Goal: Navigation & Orientation: Find specific page/section

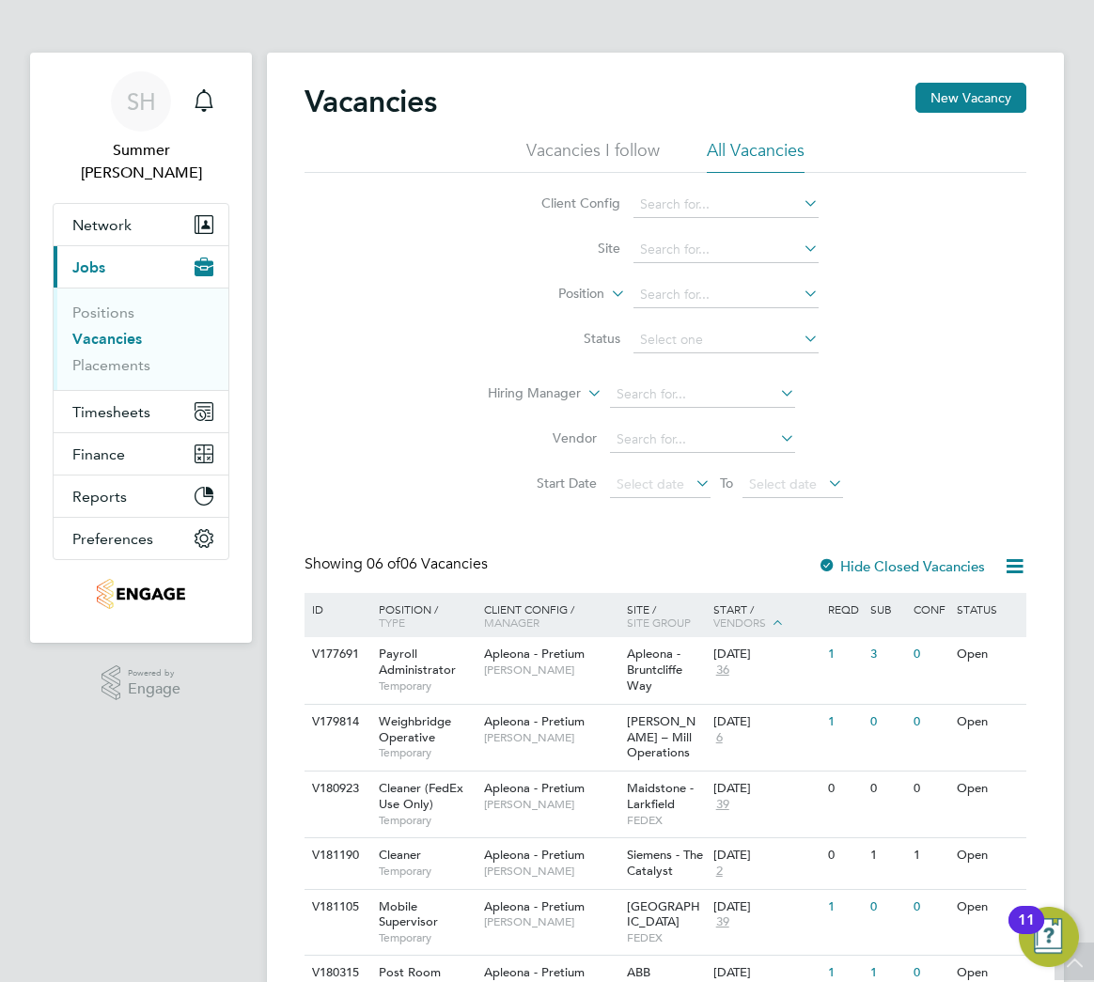
scroll to position [109, 0]
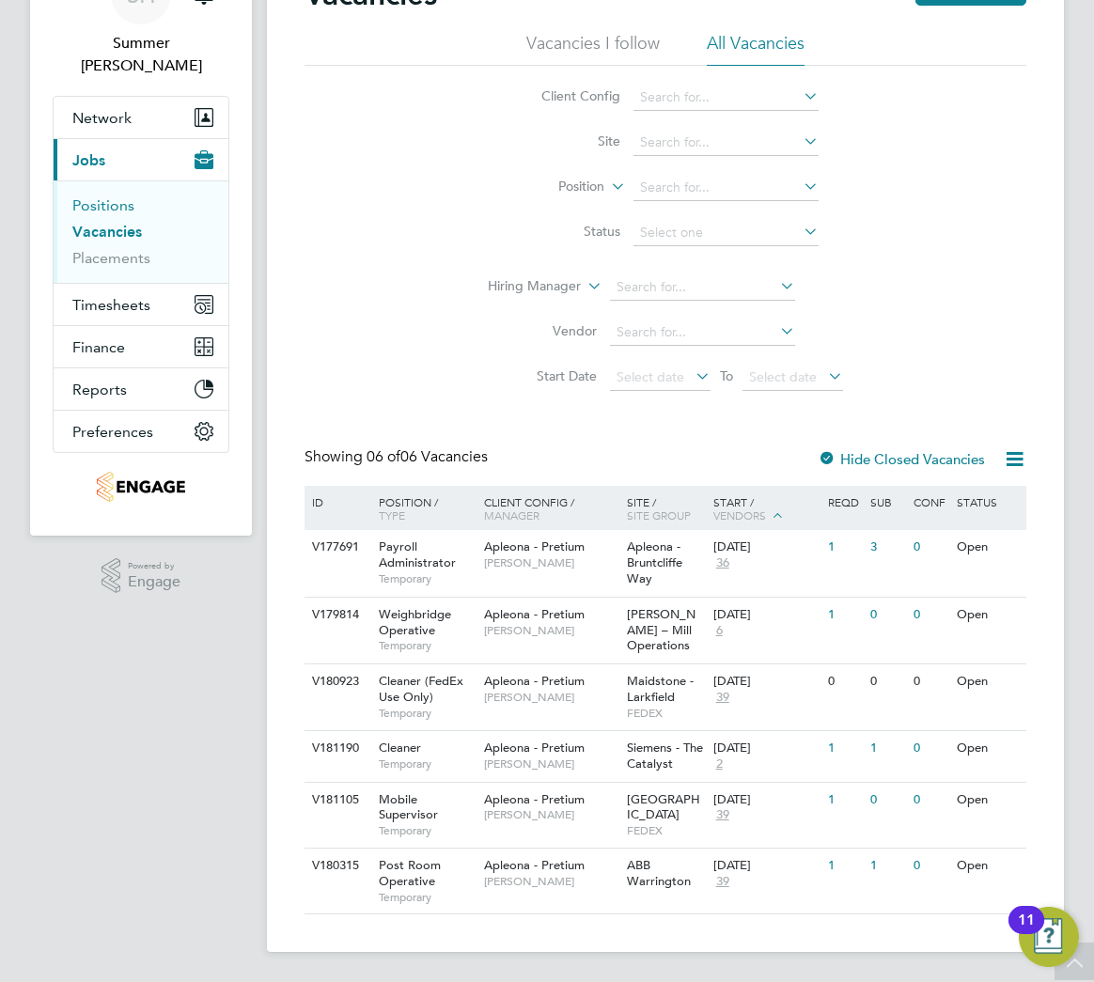
click at [105, 196] on link "Positions" at bounding box center [103, 205] width 62 height 18
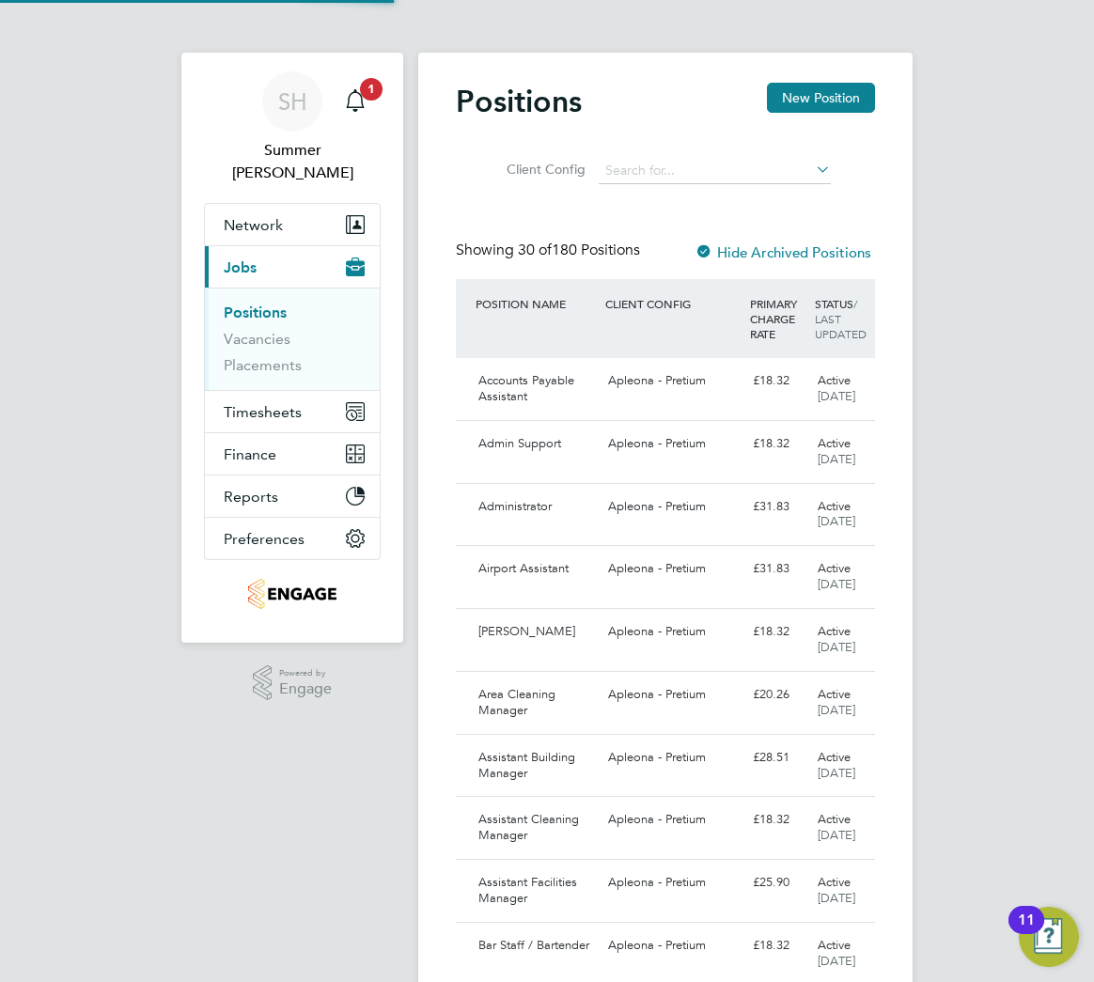
click at [248, 304] on link "Positions" at bounding box center [255, 313] width 63 height 18
click at [258, 330] on link "Vacancies" at bounding box center [257, 339] width 67 height 18
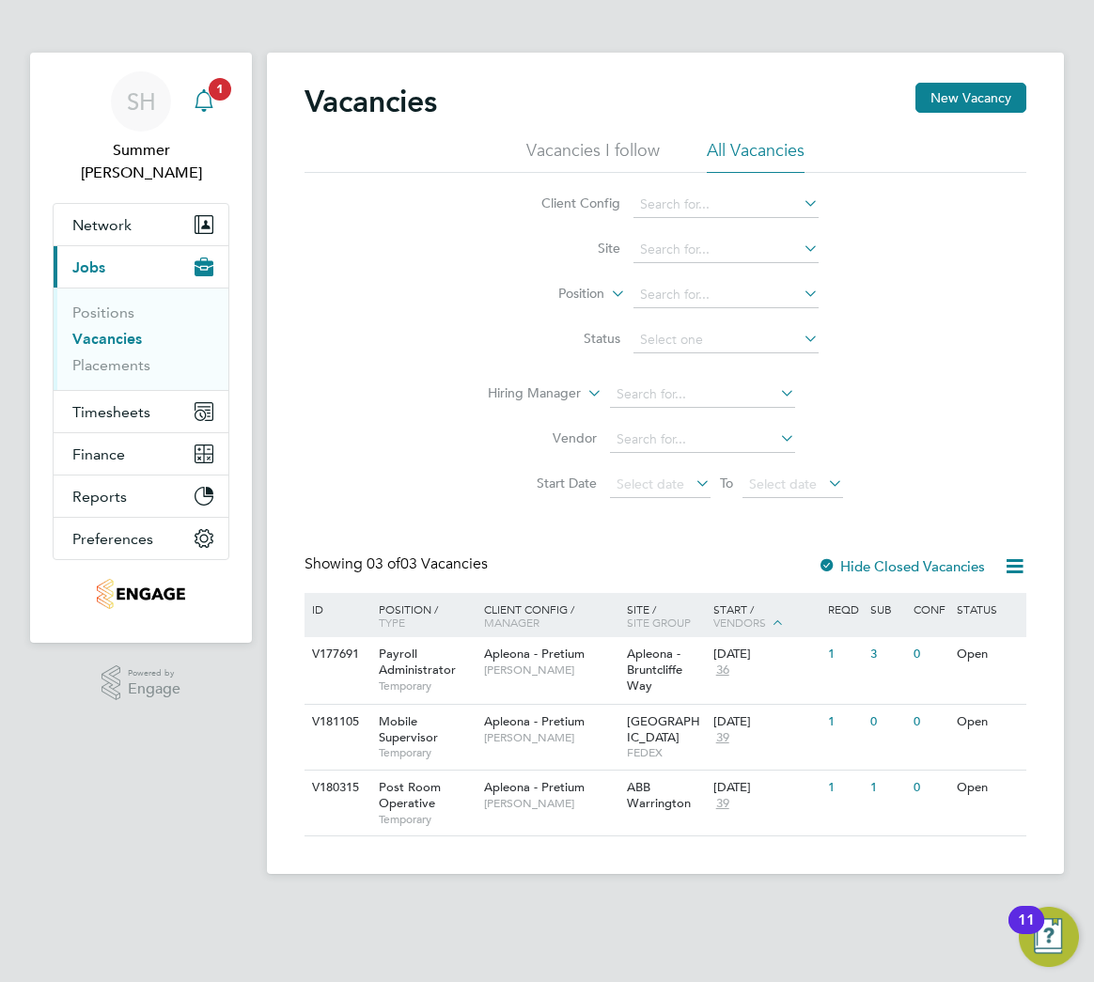
click at [205, 105] on icon "Main navigation" at bounding box center [204, 100] width 23 height 23
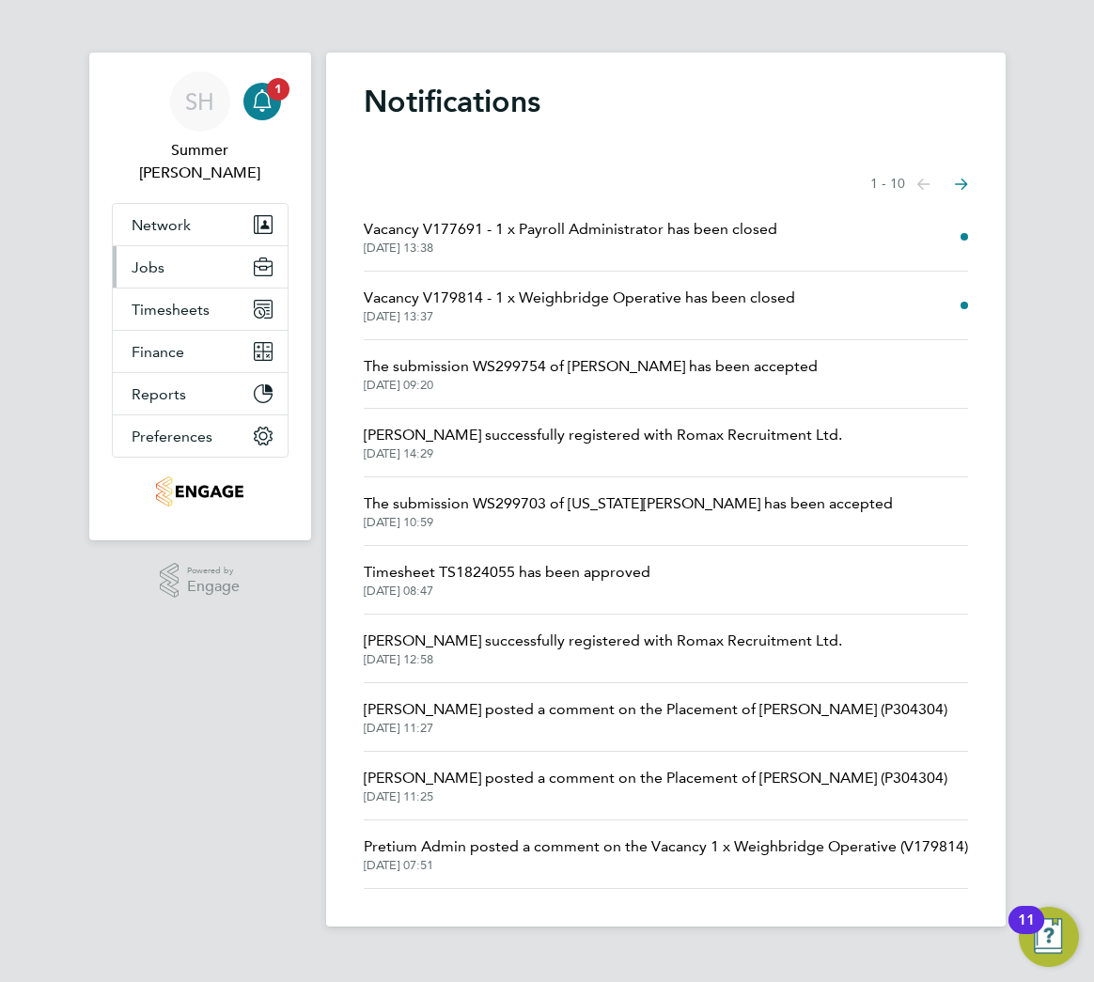
drag, startPoint x: 200, startPoint y: 238, endPoint x: 199, endPoint y: 248, distance: 10.4
click at [200, 246] on button "Jobs" at bounding box center [200, 266] width 175 height 41
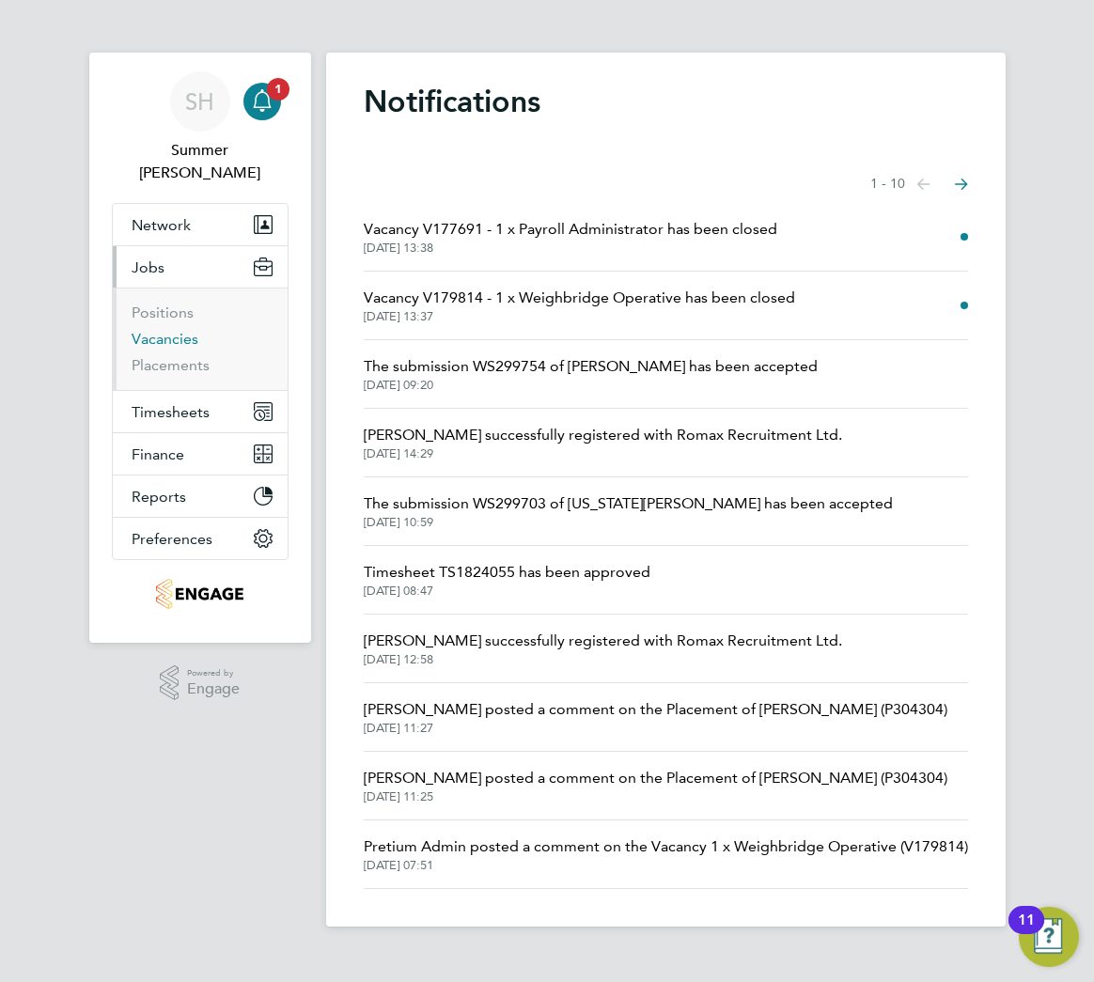
click at [174, 330] on link "Vacancies" at bounding box center [165, 339] width 67 height 18
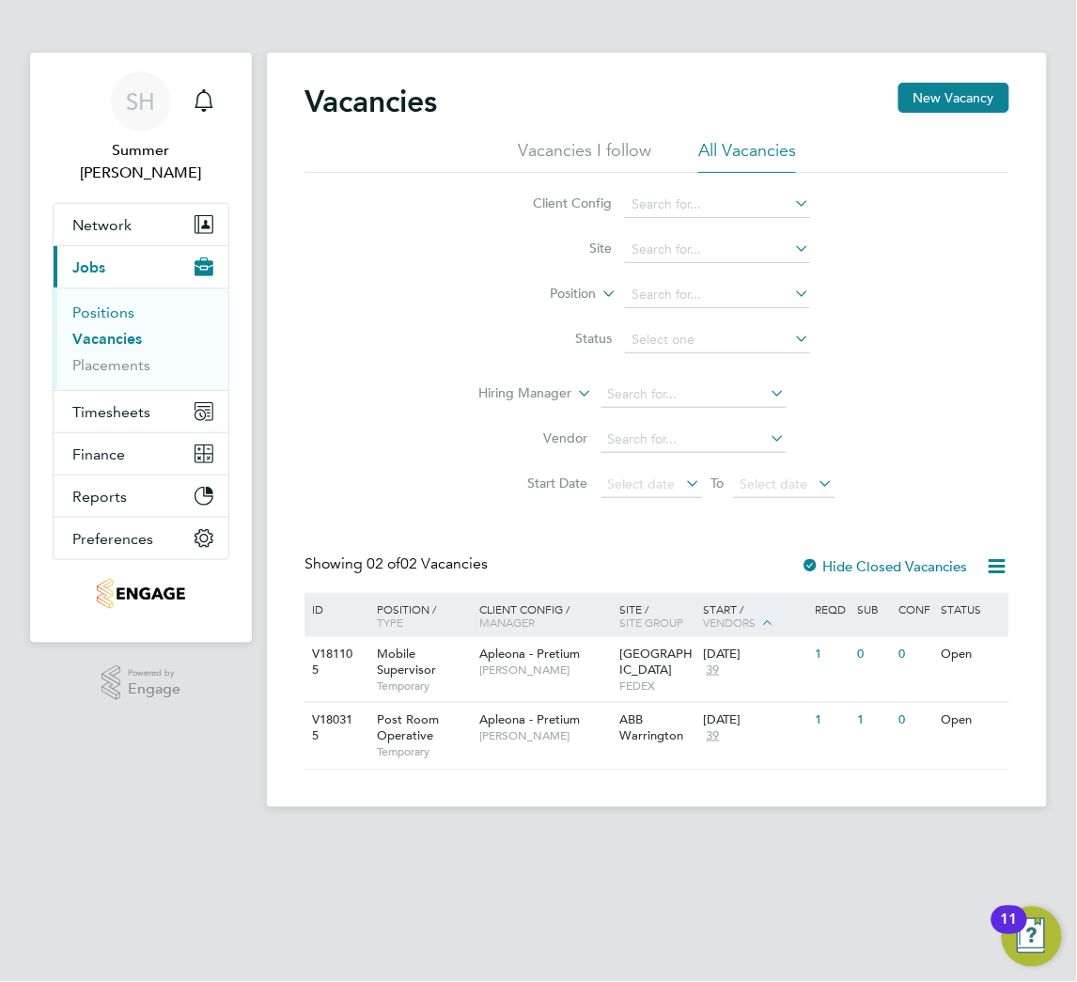
click at [99, 304] on link "Positions" at bounding box center [103, 313] width 62 height 18
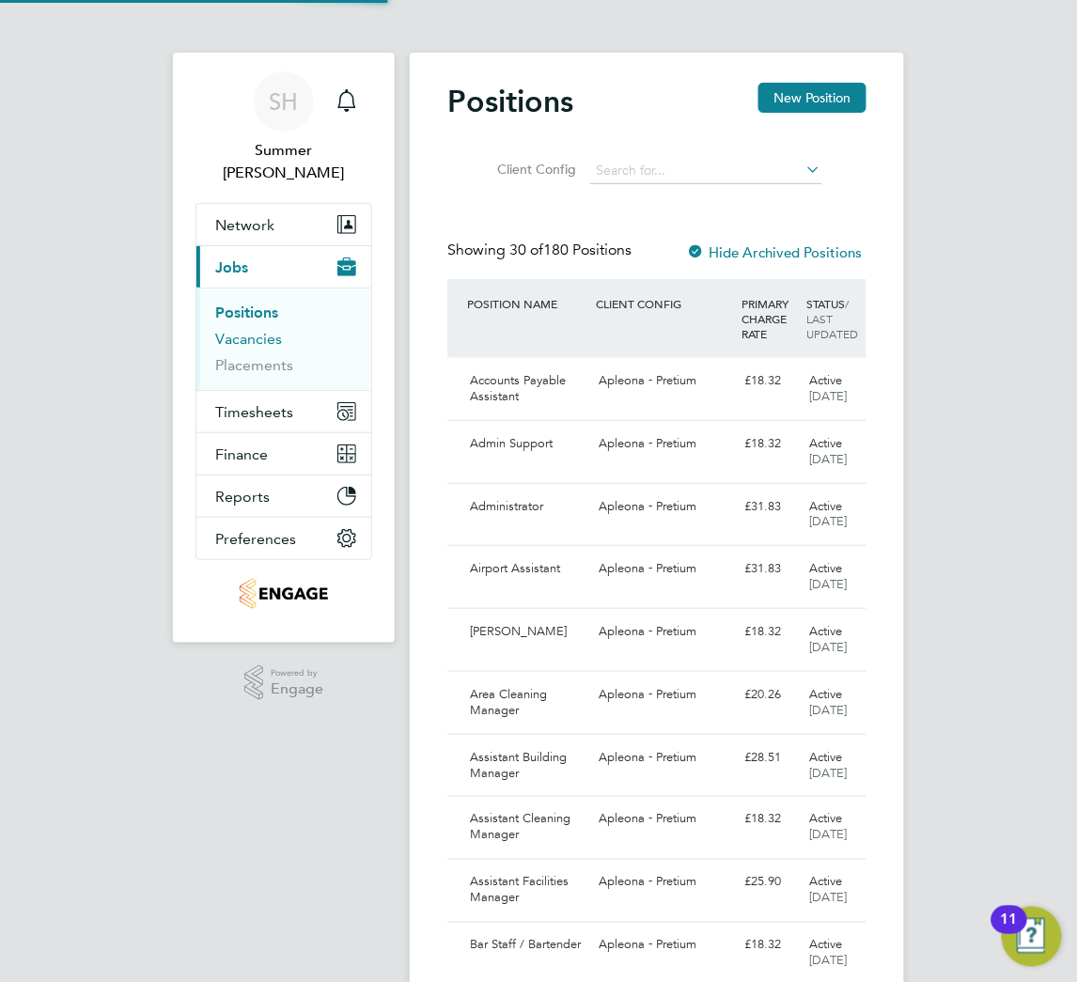
click at [246, 330] on link "Vacancies" at bounding box center [248, 339] width 67 height 18
